Goal: Information Seeking & Learning: Learn about a topic

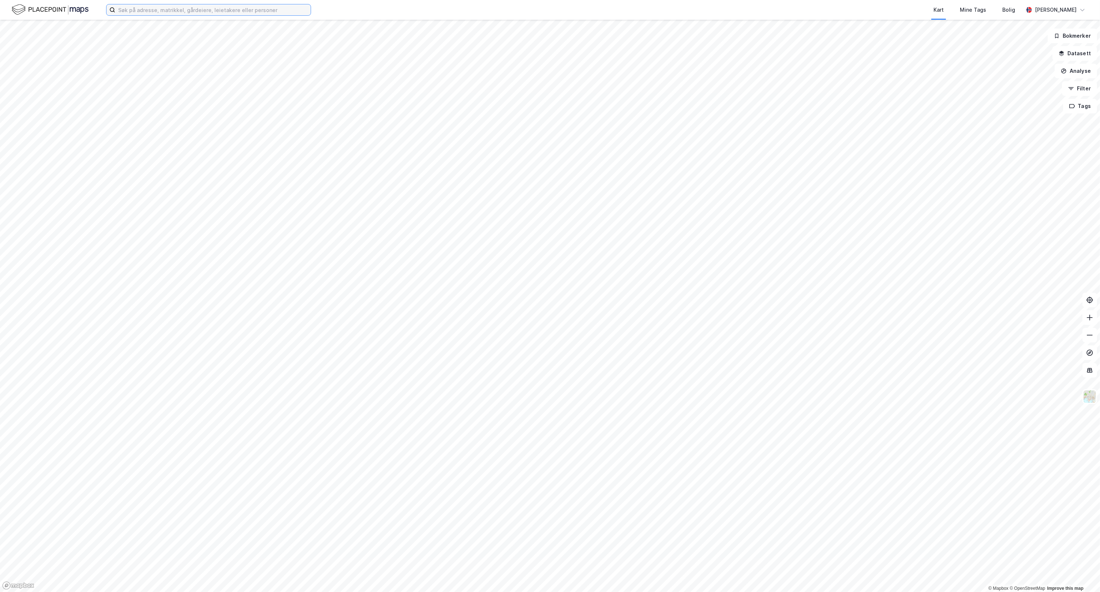
click at [209, 14] on input at bounding box center [212, 9] width 195 height 11
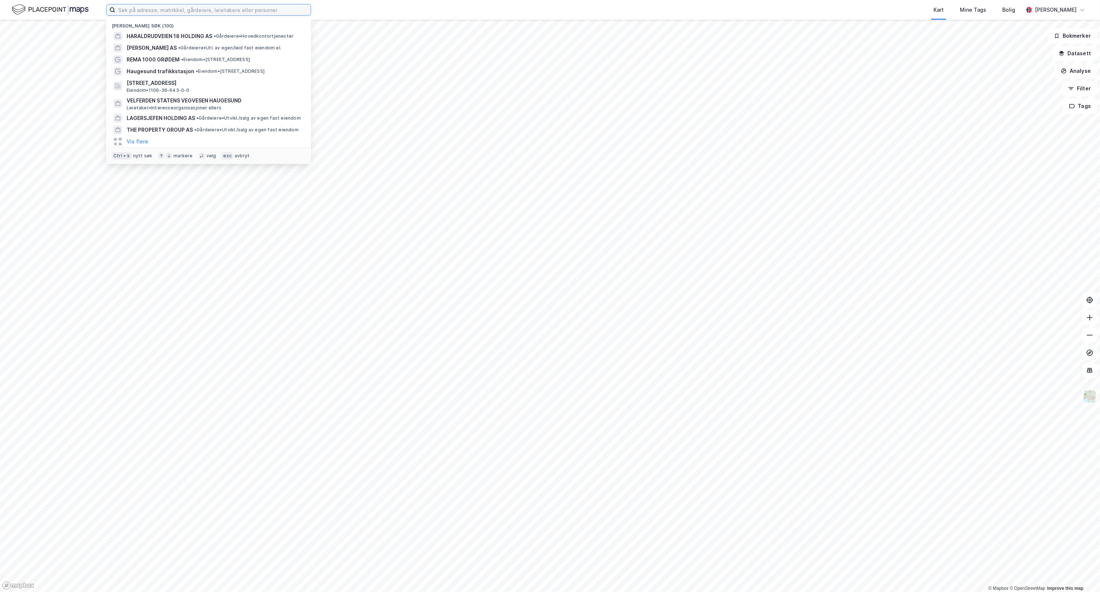
type input "h"
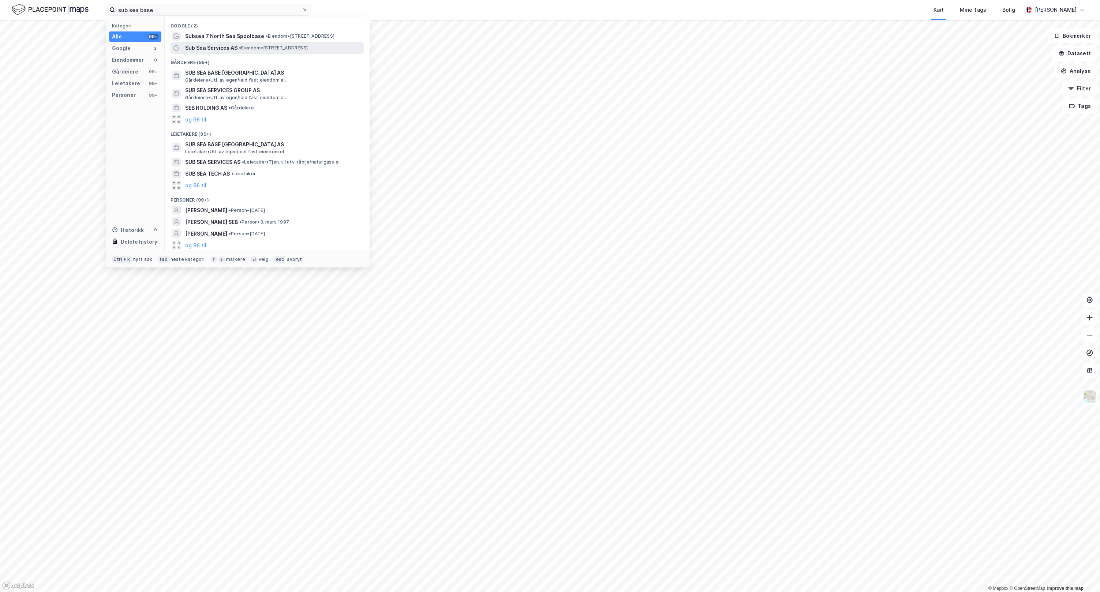
click at [243, 49] on span "• Eiendom • [STREET_ADDRESS]" at bounding box center [273, 48] width 69 height 6
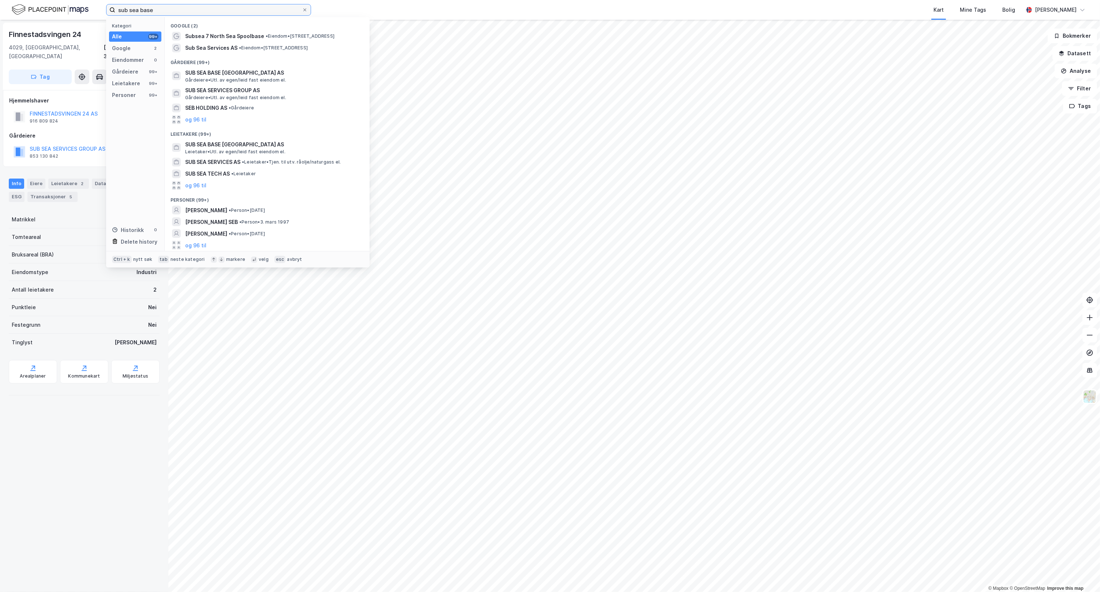
click at [227, 11] on input "sub sea base" at bounding box center [208, 9] width 187 height 11
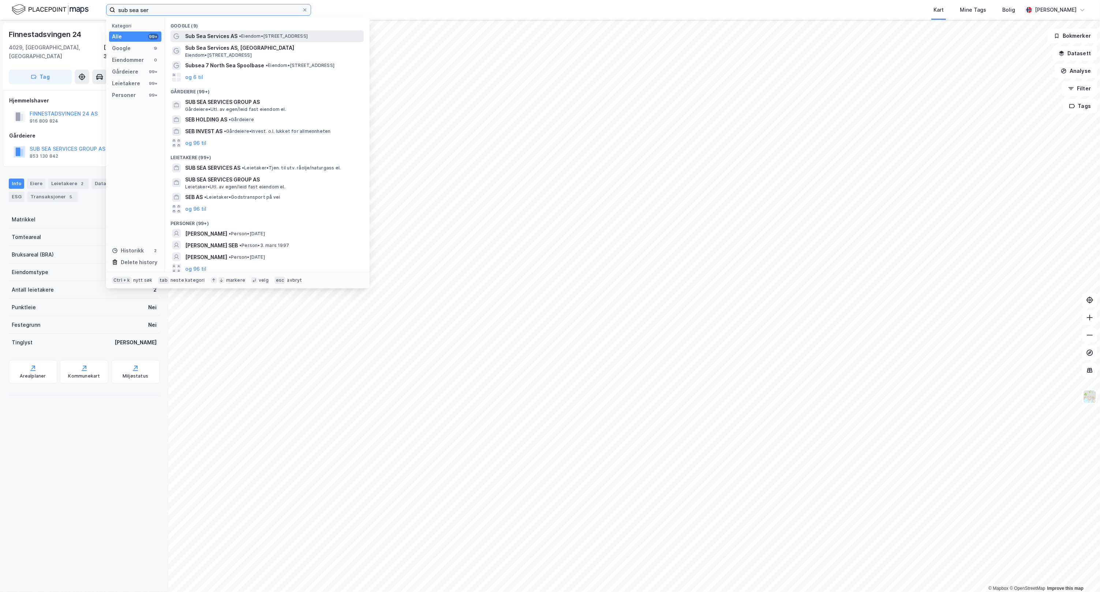
type input "sub sea ser"
click at [246, 40] on div "Sub Sea Services AS • Eiendom • [STREET_ADDRESS]" at bounding box center [273, 36] width 177 height 9
click at [187, 8] on input "sub sea ser" at bounding box center [208, 9] width 187 height 11
click at [257, 48] on span "Sub Sea Services AS, [GEOGRAPHIC_DATA]" at bounding box center [273, 48] width 176 height 9
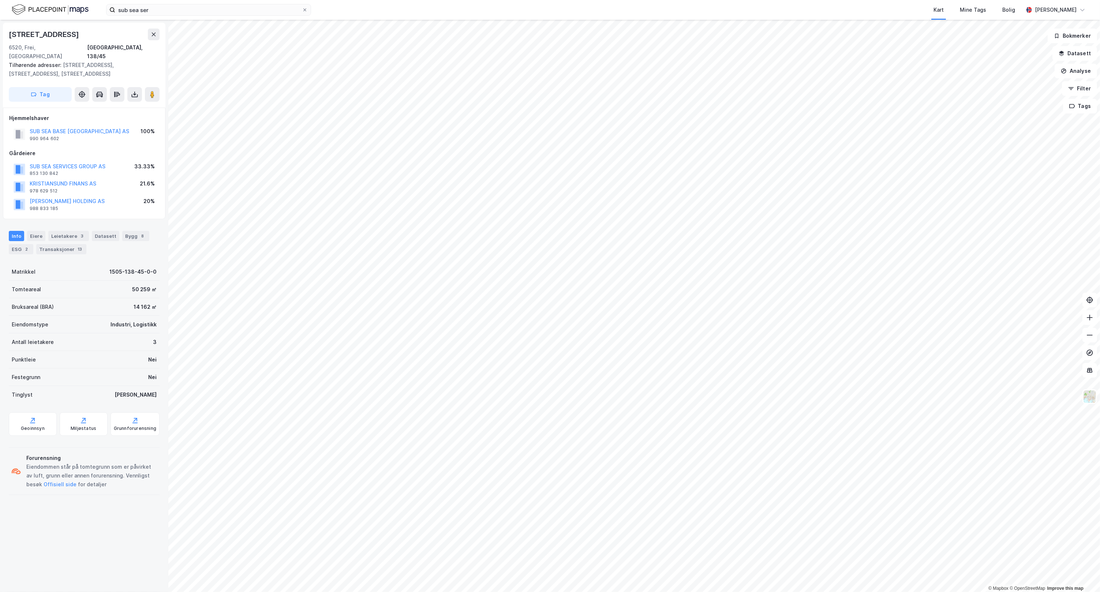
click at [101, 138] on div "Hjemmelshaver SUB SEA BASE [GEOGRAPHIC_DATA] AS 990 964 602 100% Gårdeiere SUB …" at bounding box center [84, 163] width 150 height 99
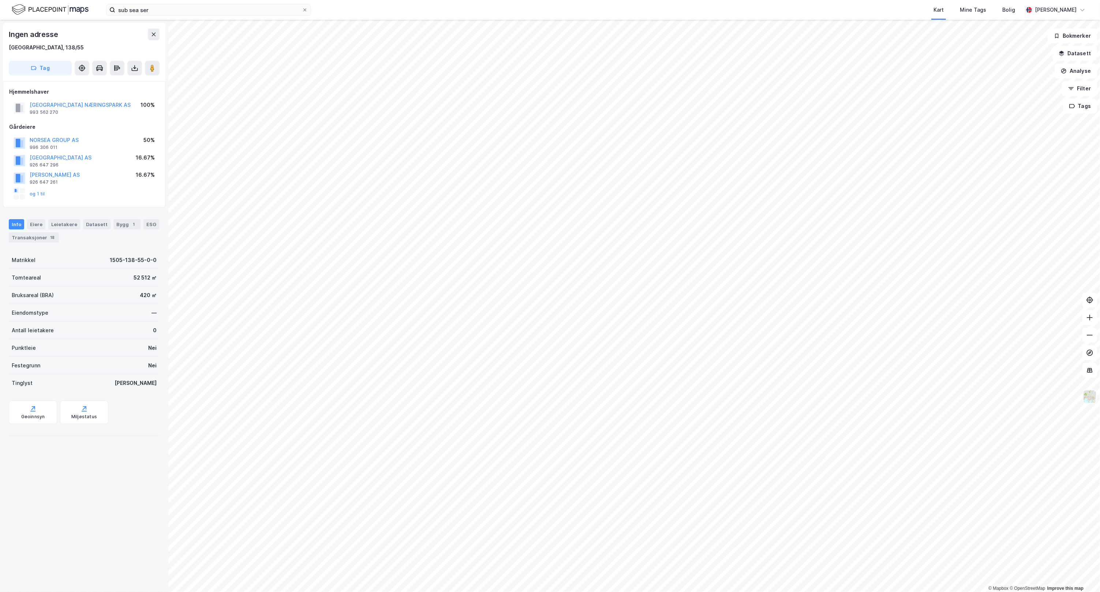
click at [1094, 395] on img at bounding box center [1090, 397] width 14 height 14
click at [1024, 257] on div "Satellitt" at bounding box center [1020, 256] width 20 height 9
click at [1094, 396] on img at bounding box center [1090, 397] width 14 height 14
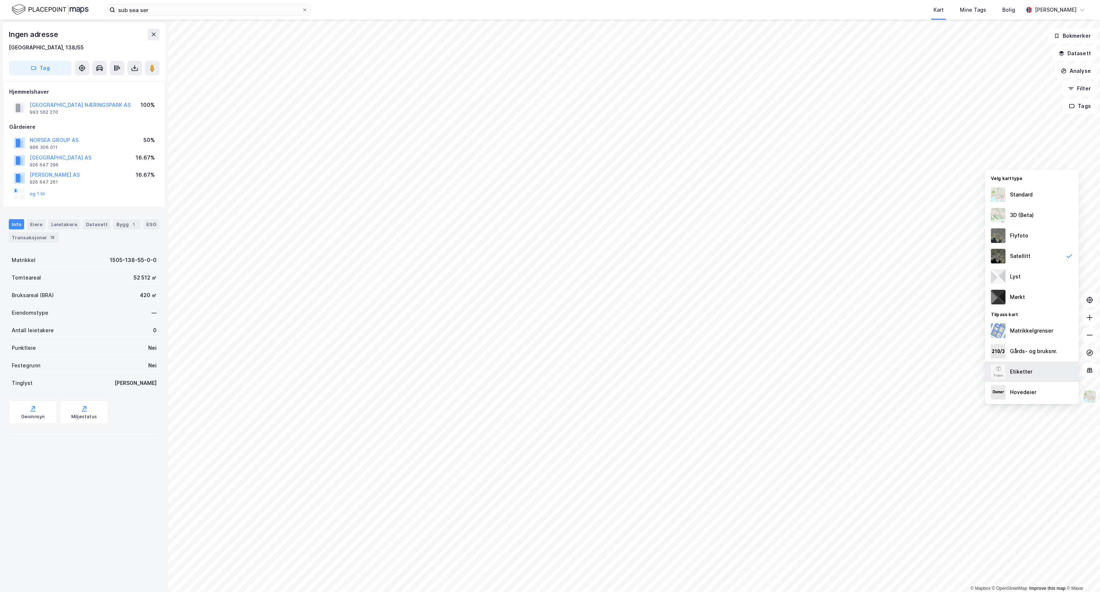
click at [1031, 368] on div "Etiketter" at bounding box center [1032, 372] width 94 height 20
